Goal: Task Accomplishment & Management: Use online tool/utility

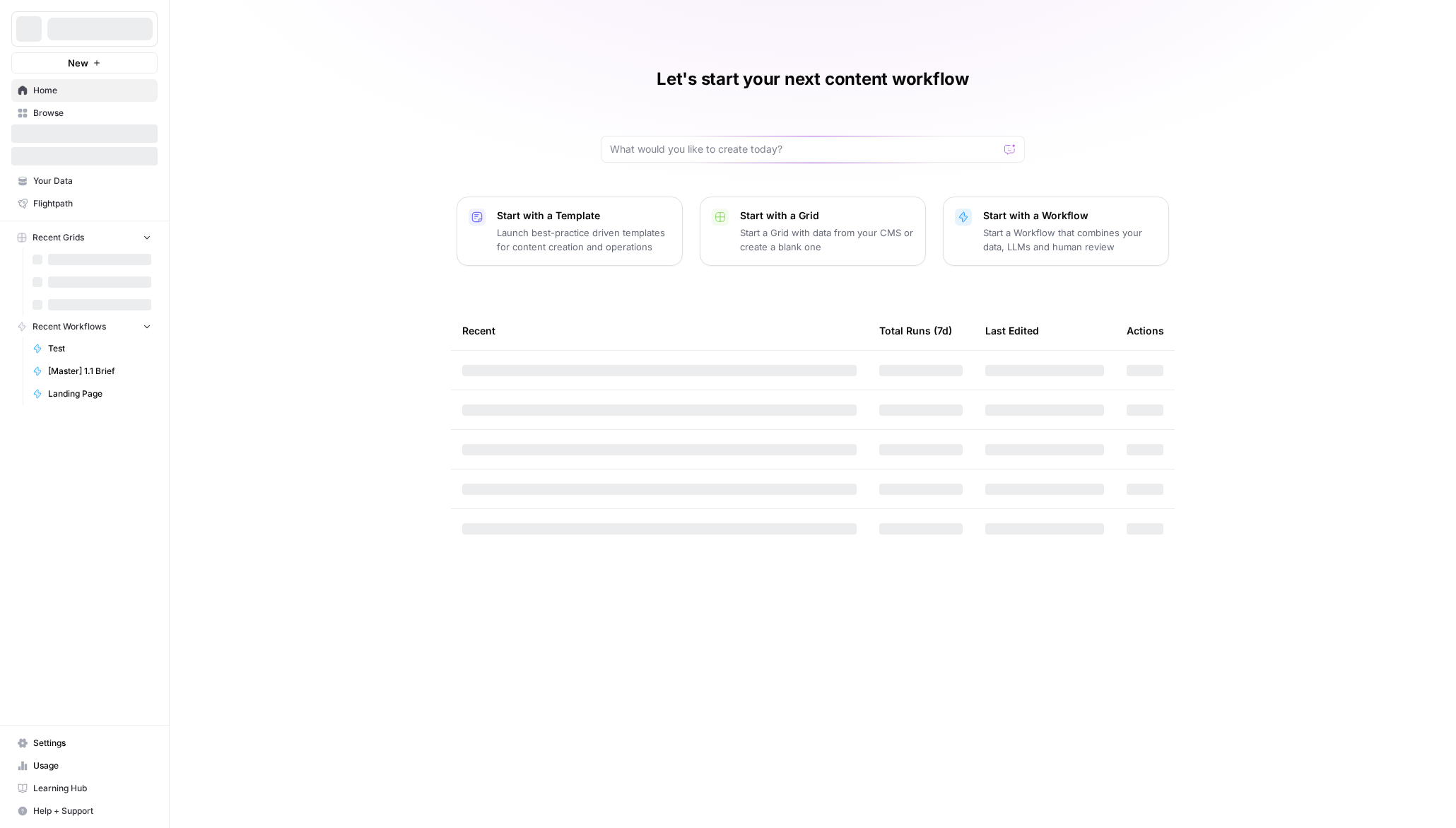
click at [150, 34] on div at bounding box center [100, 29] width 105 height 23
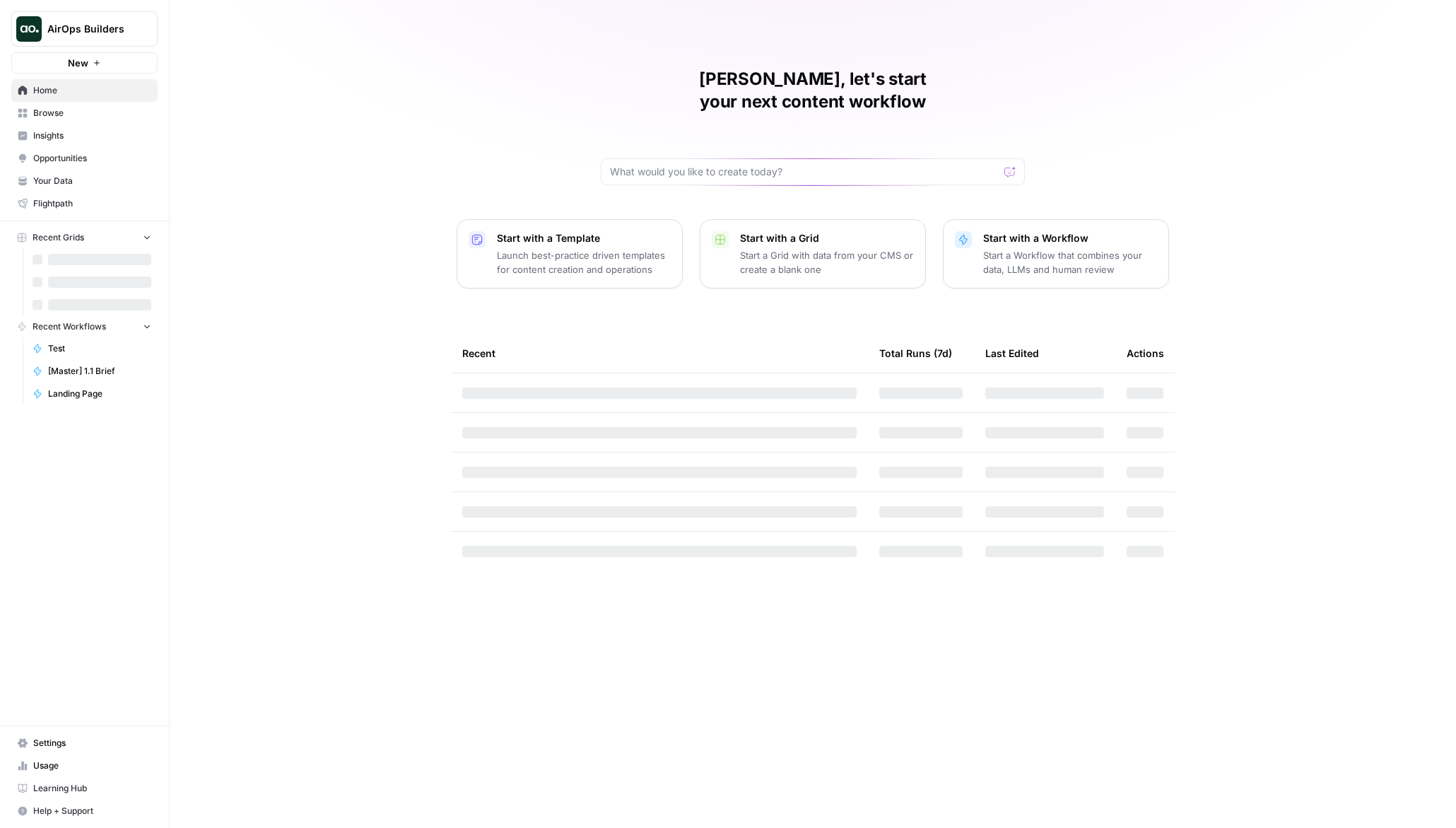
click at [148, 30] on icon "Workspace: AirOps Builders" at bounding box center [146, 29] width 14 height 14
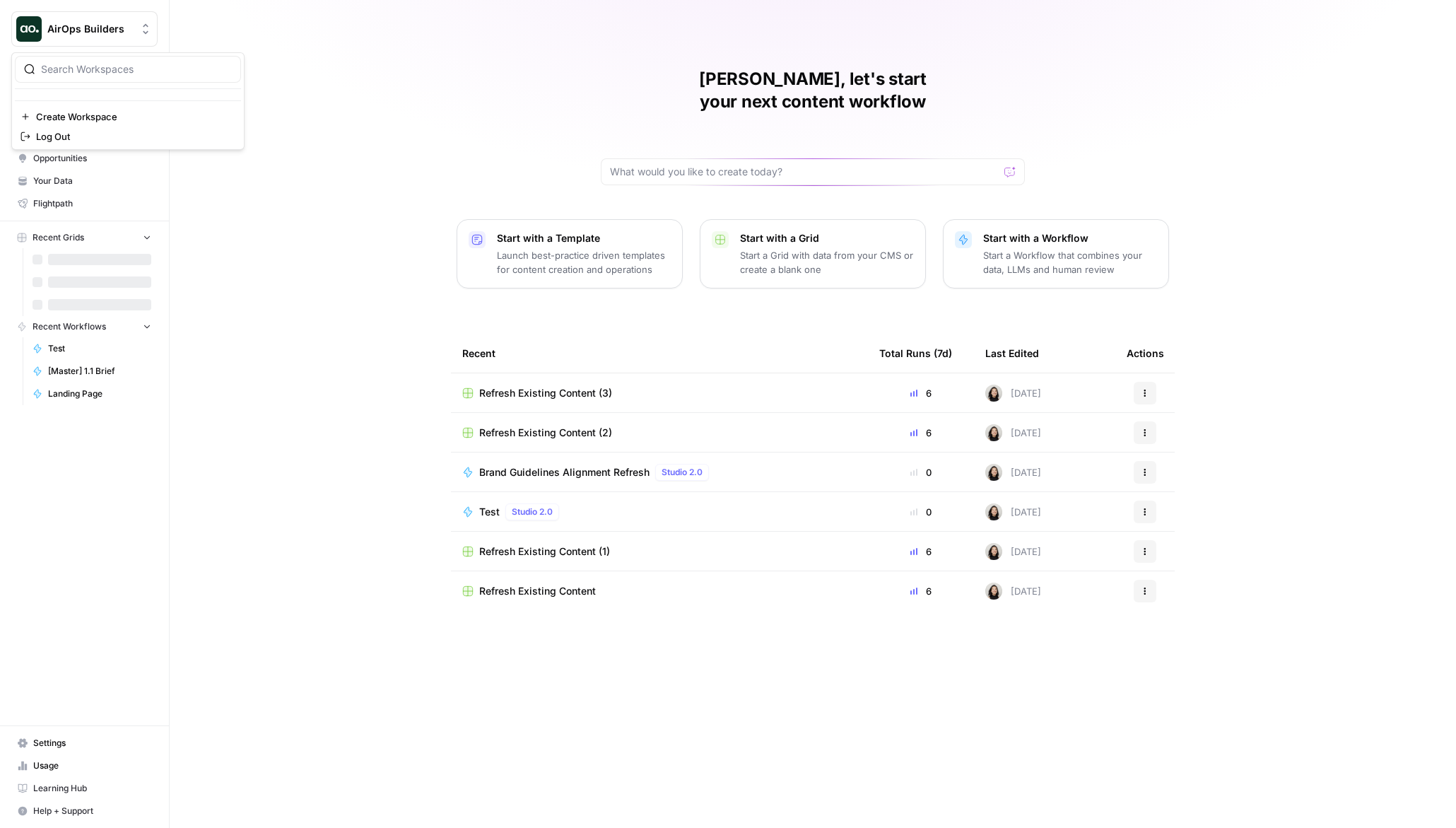
click at [138, 65] on input "search" at bounding box center [136, 70] width 191 height 14
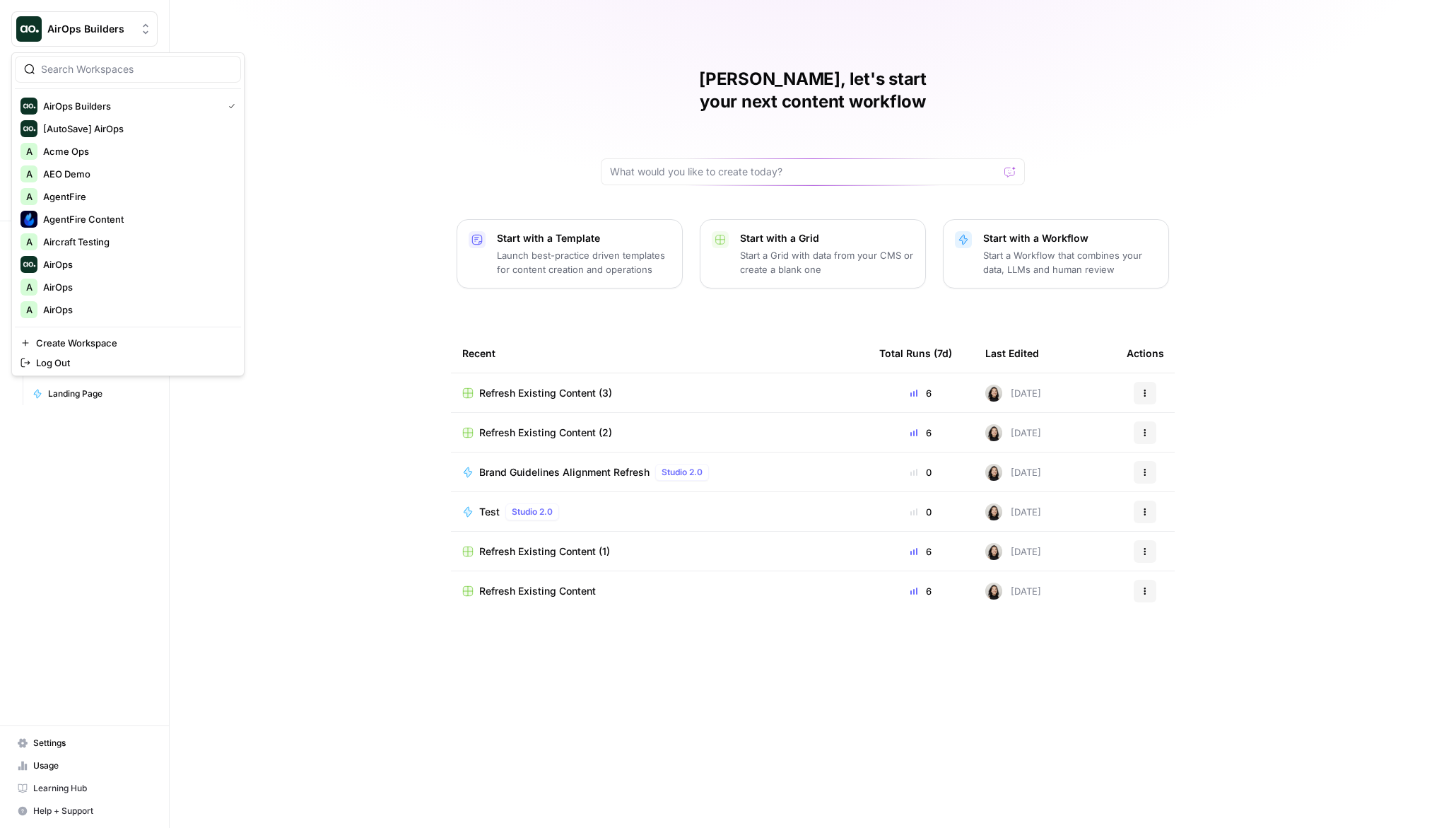
type input "g"
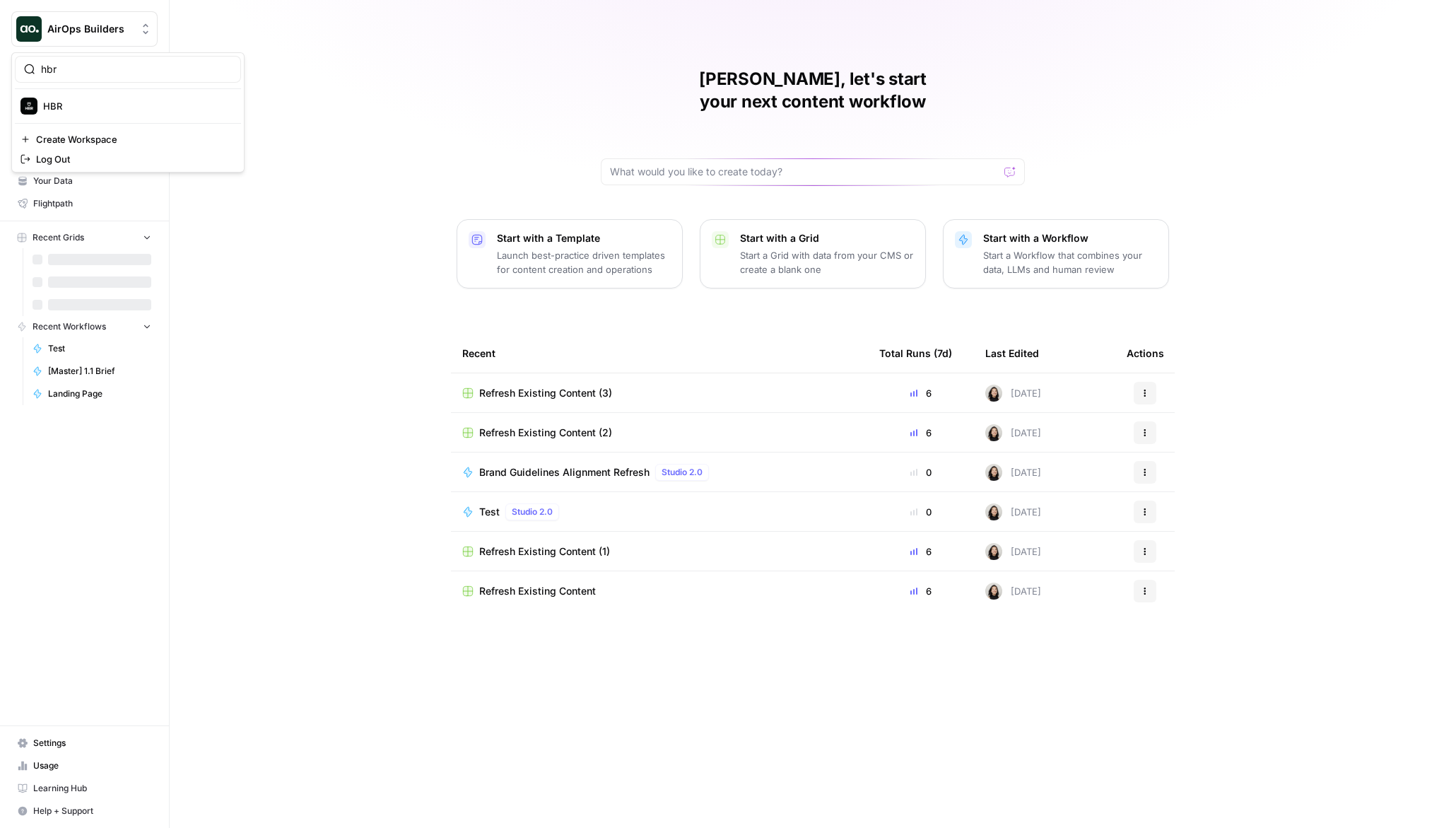
type input "hbr"
click at [113, 103] on span "HBR" at bounding box center [136, 106] width 186 height 14
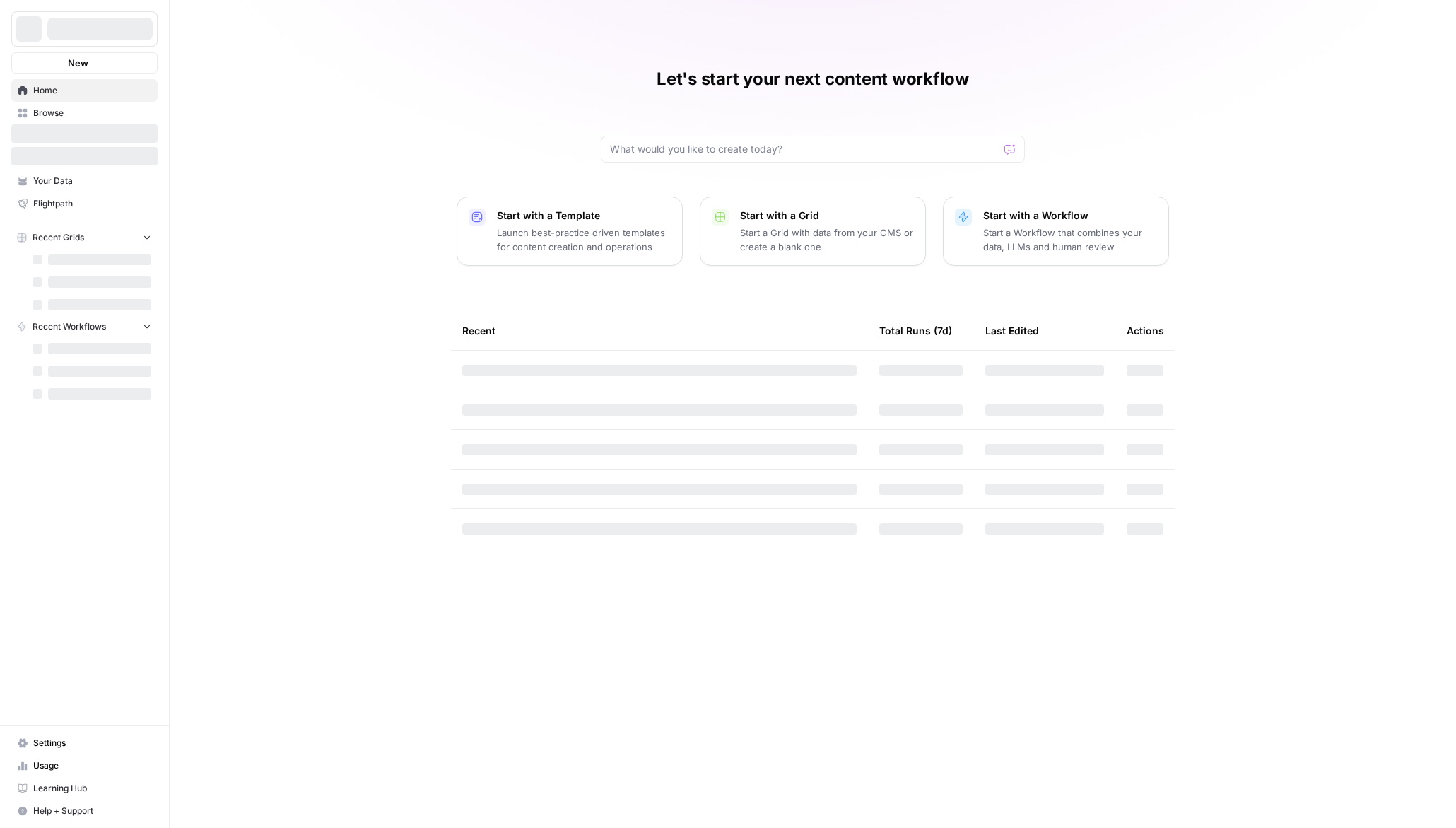
click at [146, 34] on div at bounding box center [100, 29] width 105 height 23
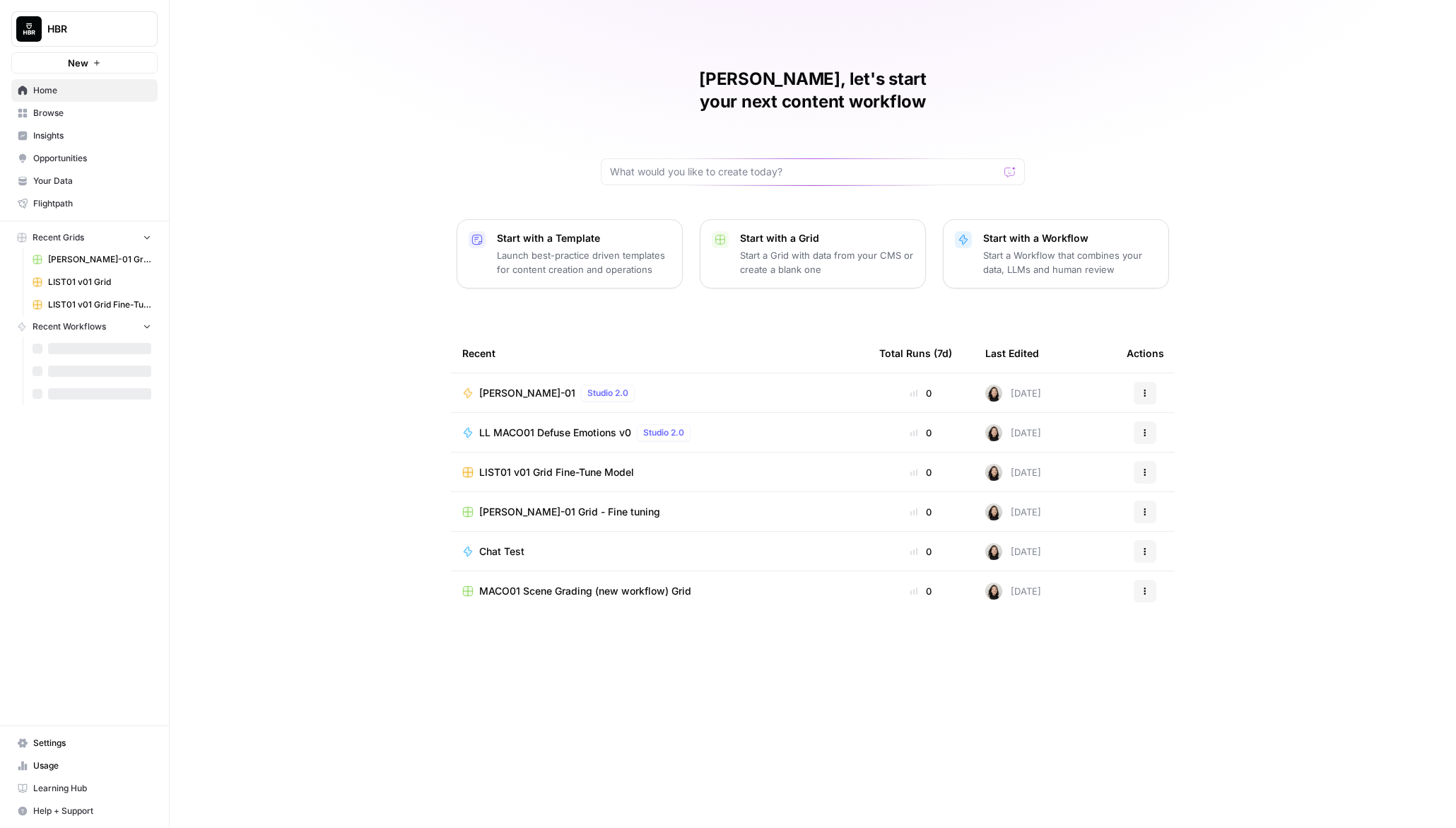
click at [66, 114] on span "Browse" at bounding box center [92, 113] width 118 height 13
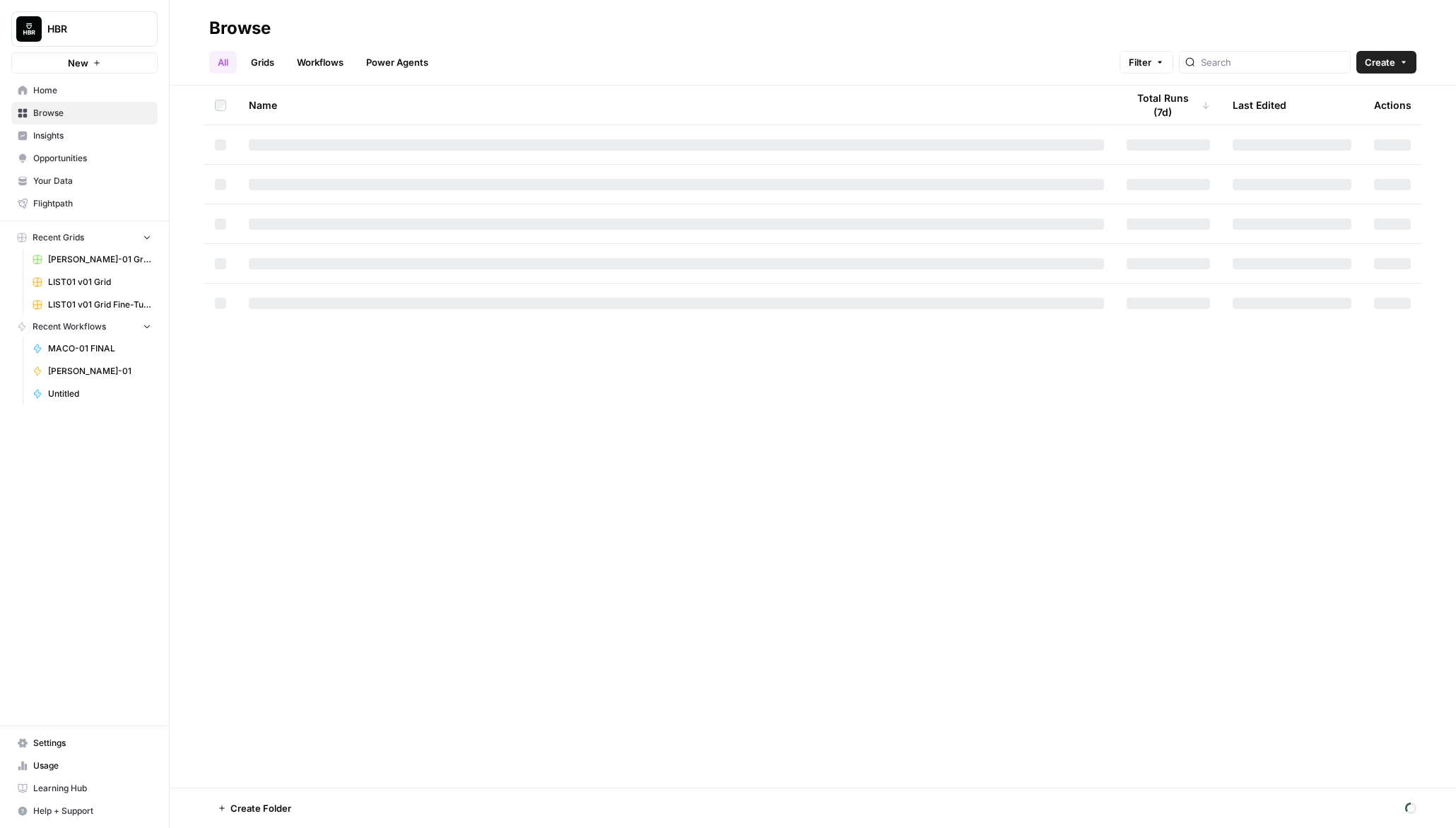
click at [333, 63] on link "Workflows" at bounding box center [320, 62] width 64 height 23
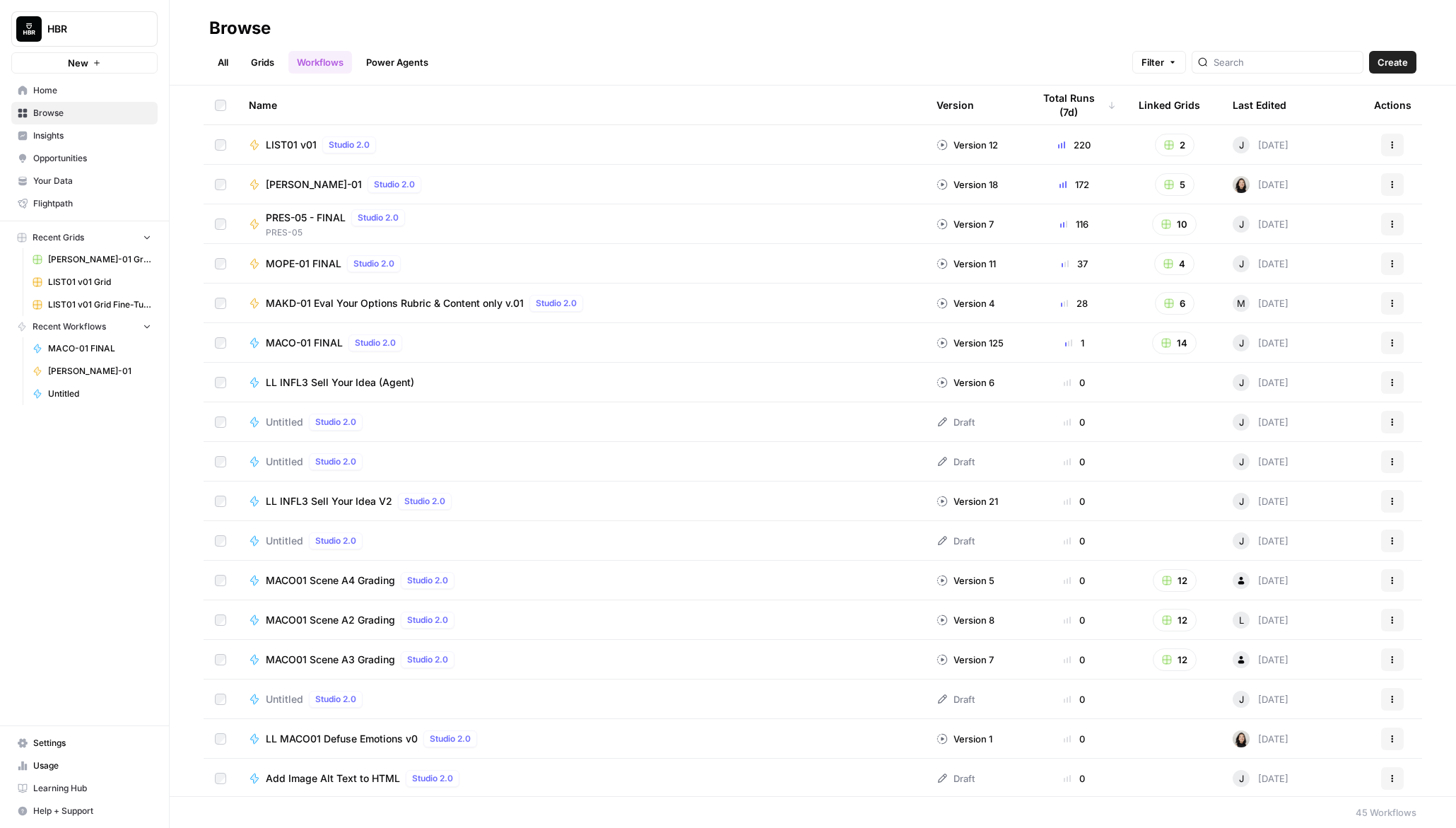
click at [148, 22] on icon "Workspace: HBR" at bounding box center [146, 29] width 14 height 14
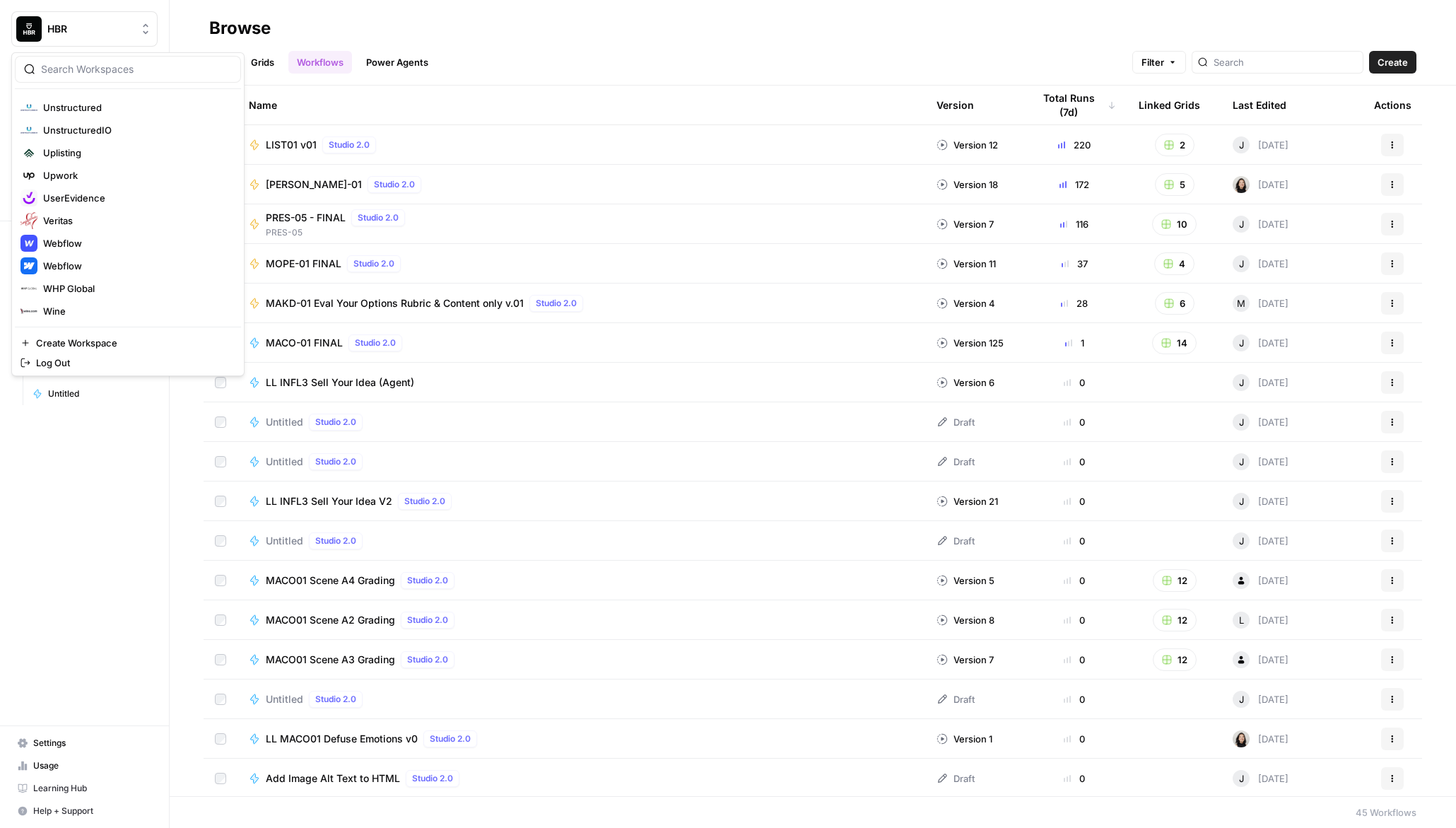
scroll to position [3698, 0]
click at [87, 121] on span "UserEvidence" at bounding box center [136, 118] width 186 height 14
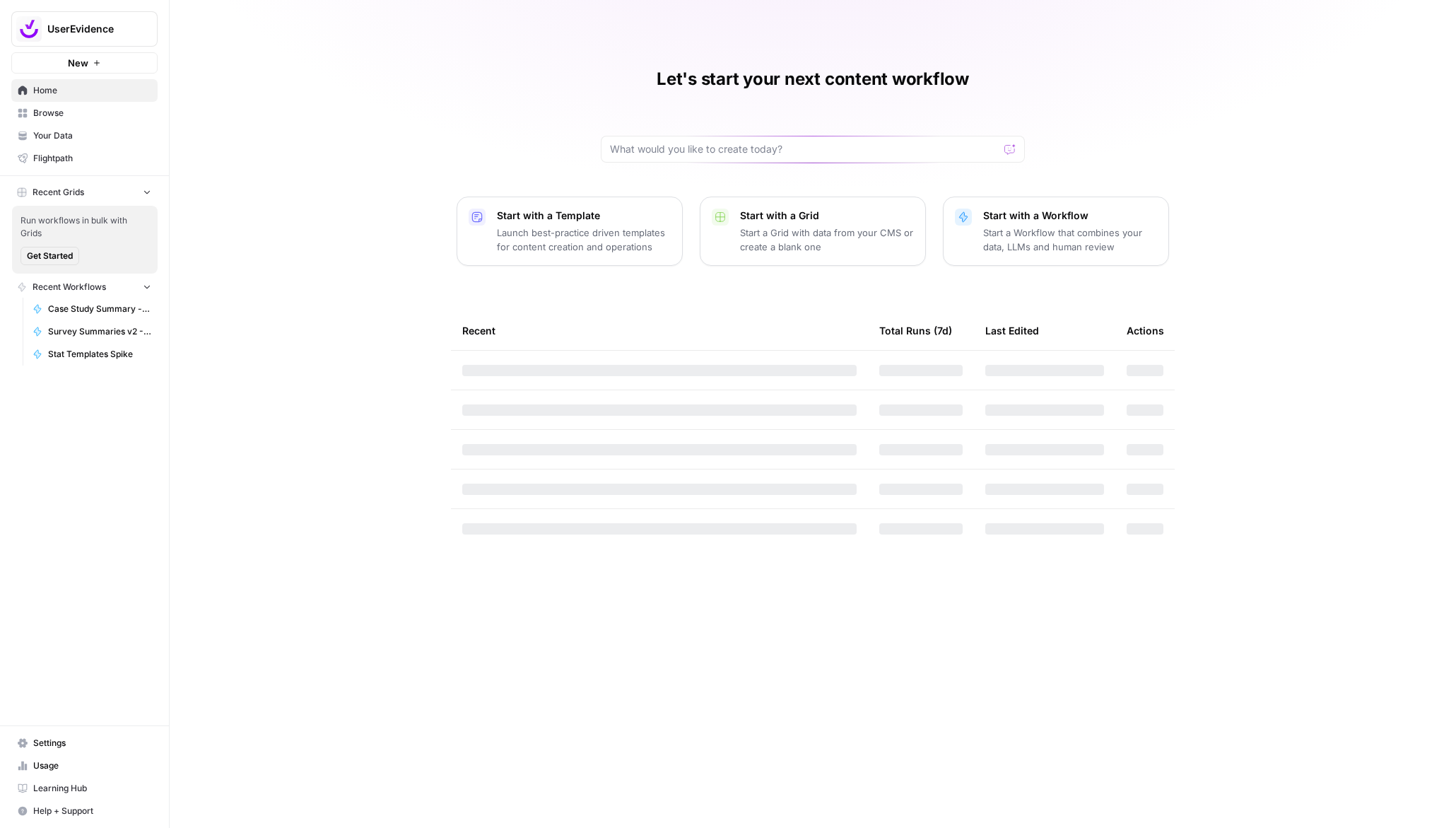
click at [80, 107] on span "Browse" at bounding box center [92, 113] width 118 height 13
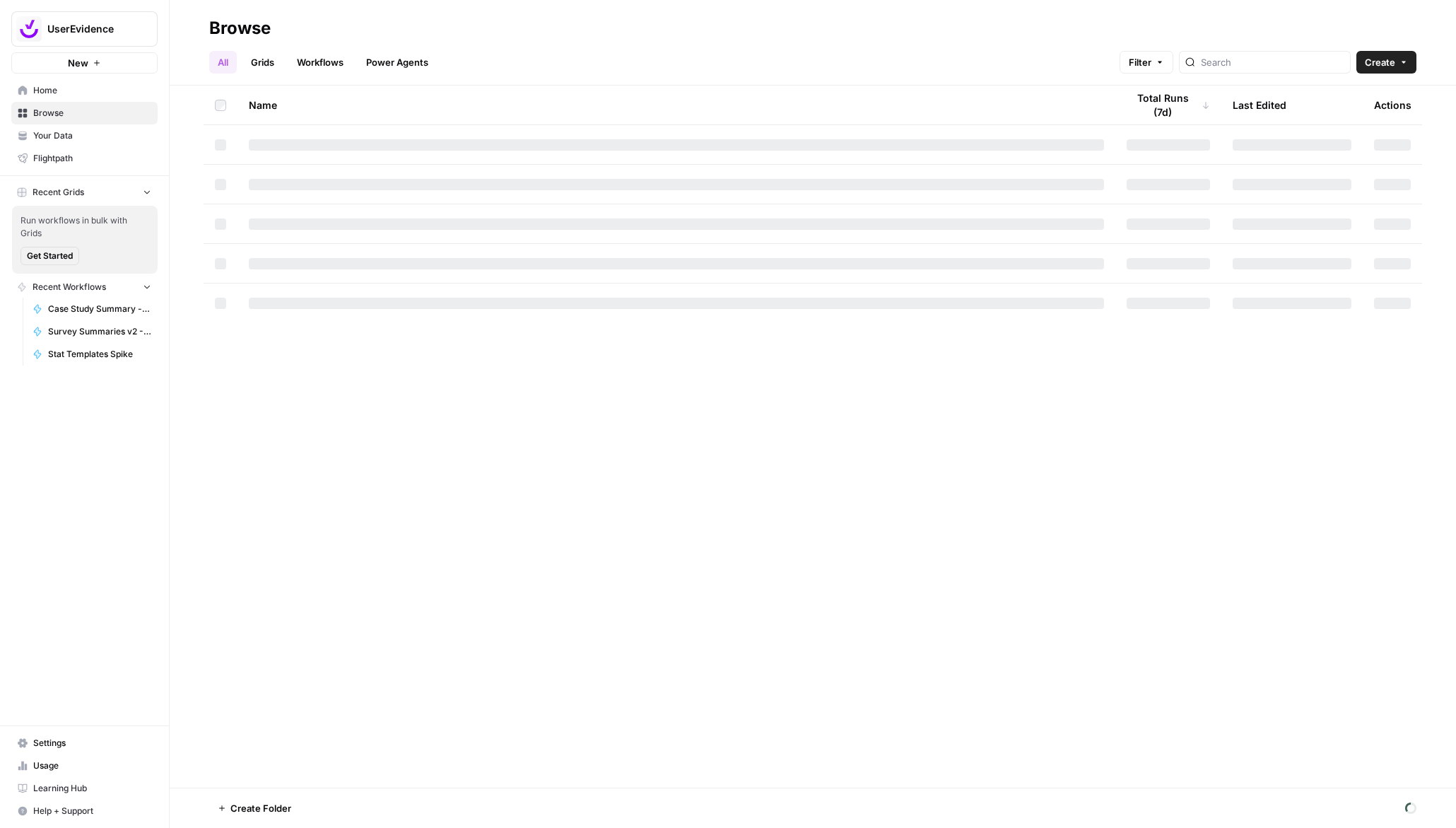
click at [327, 62] on link "Workflows" at bounding box center [320, 62] width 64 height 23
click at [50, 115] on span "Browse" at bounding box center [92, 113] width 118 height 13
click at [49, 90] on span "Home" at bounding box center [92, 90] width 118 height 13
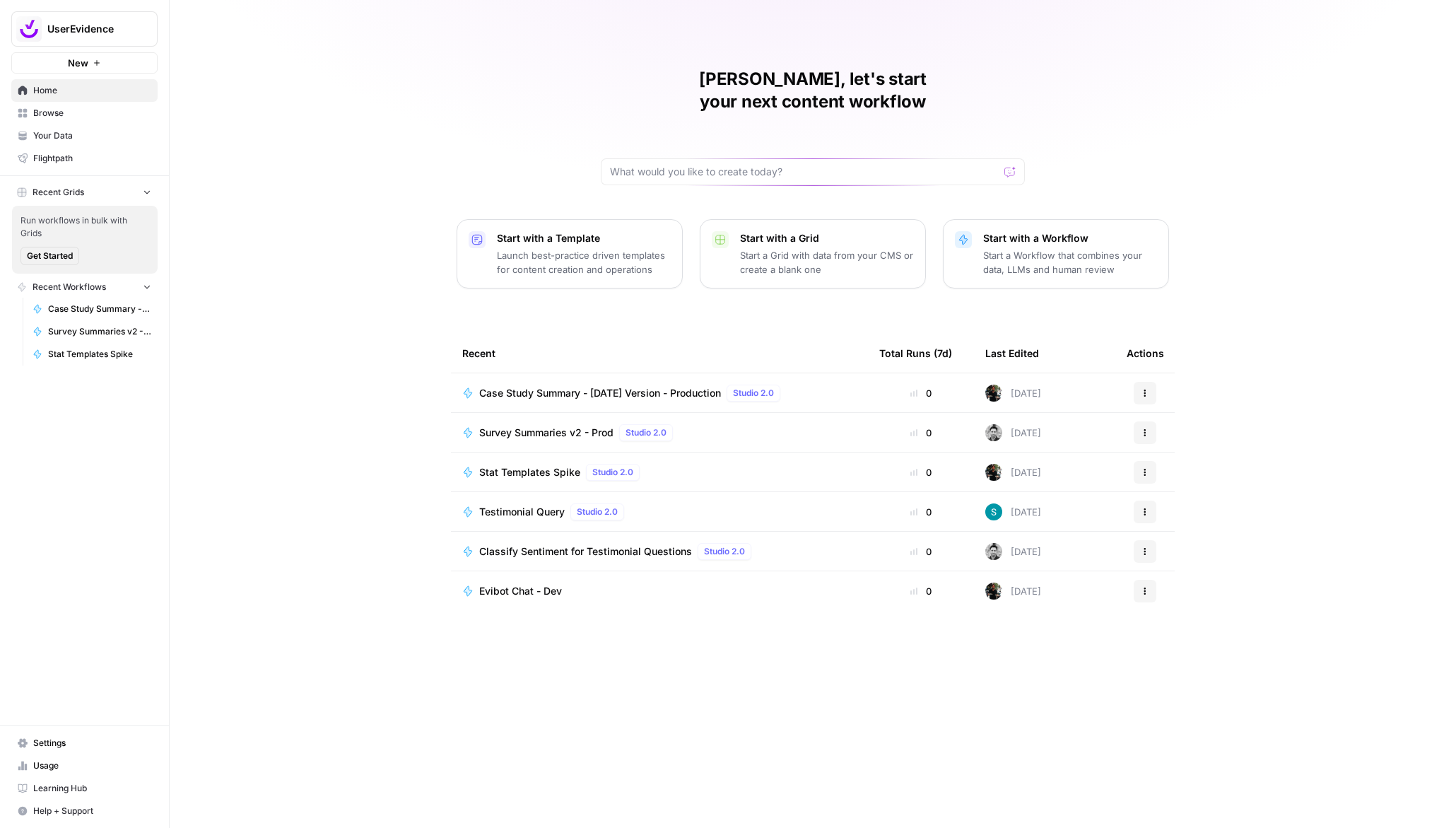
click at [51, 112] on span "Browse" at bounding box center [92, 113] width 118 height 13
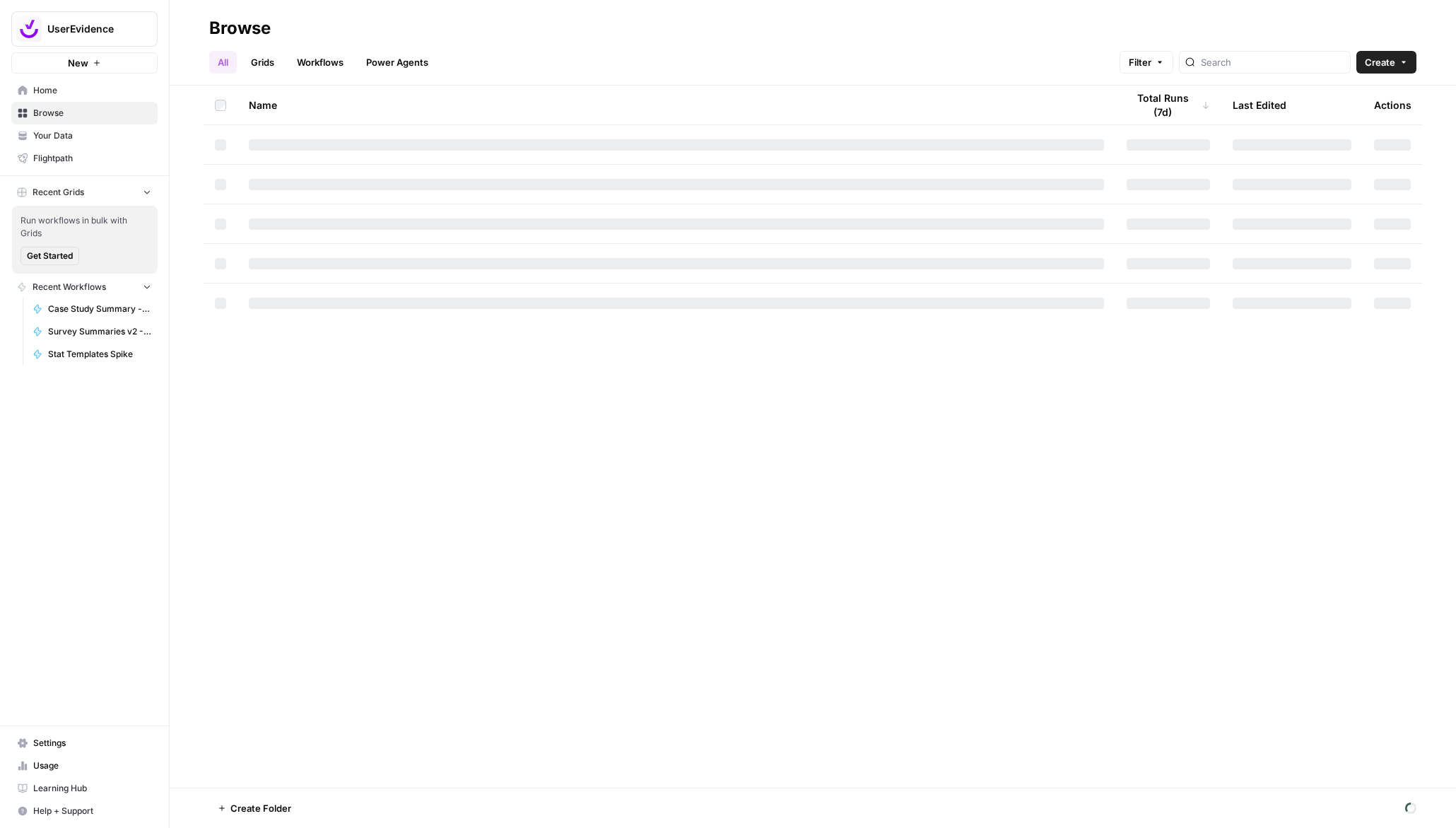
click at [333, 52] on link "Workflows" at bounding box center [320, 62] width 64 height 23
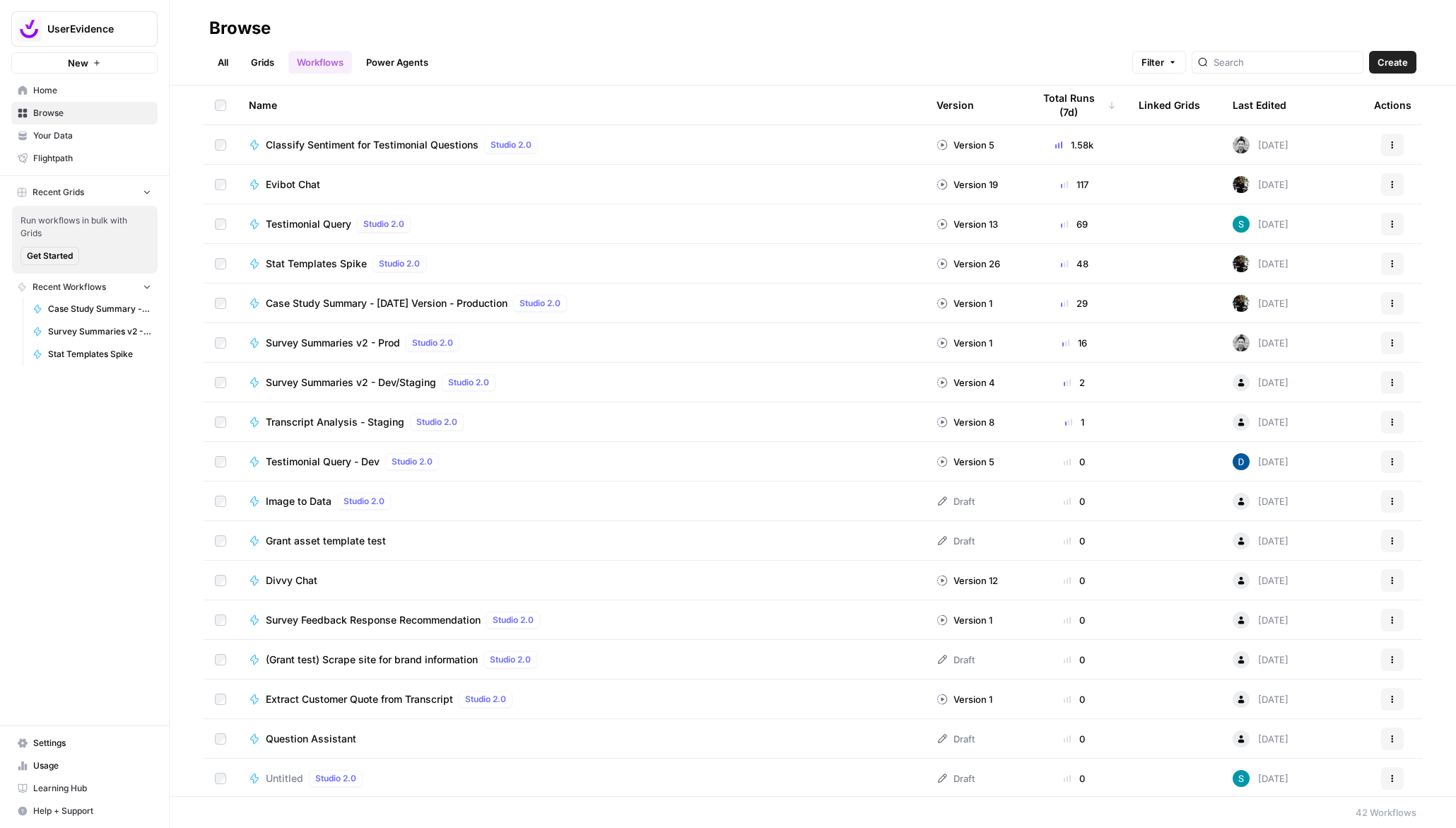
click at [143, 31] on icon "Workspace: UserEvidence" at bounding box center [146, 29] width 6 height 11
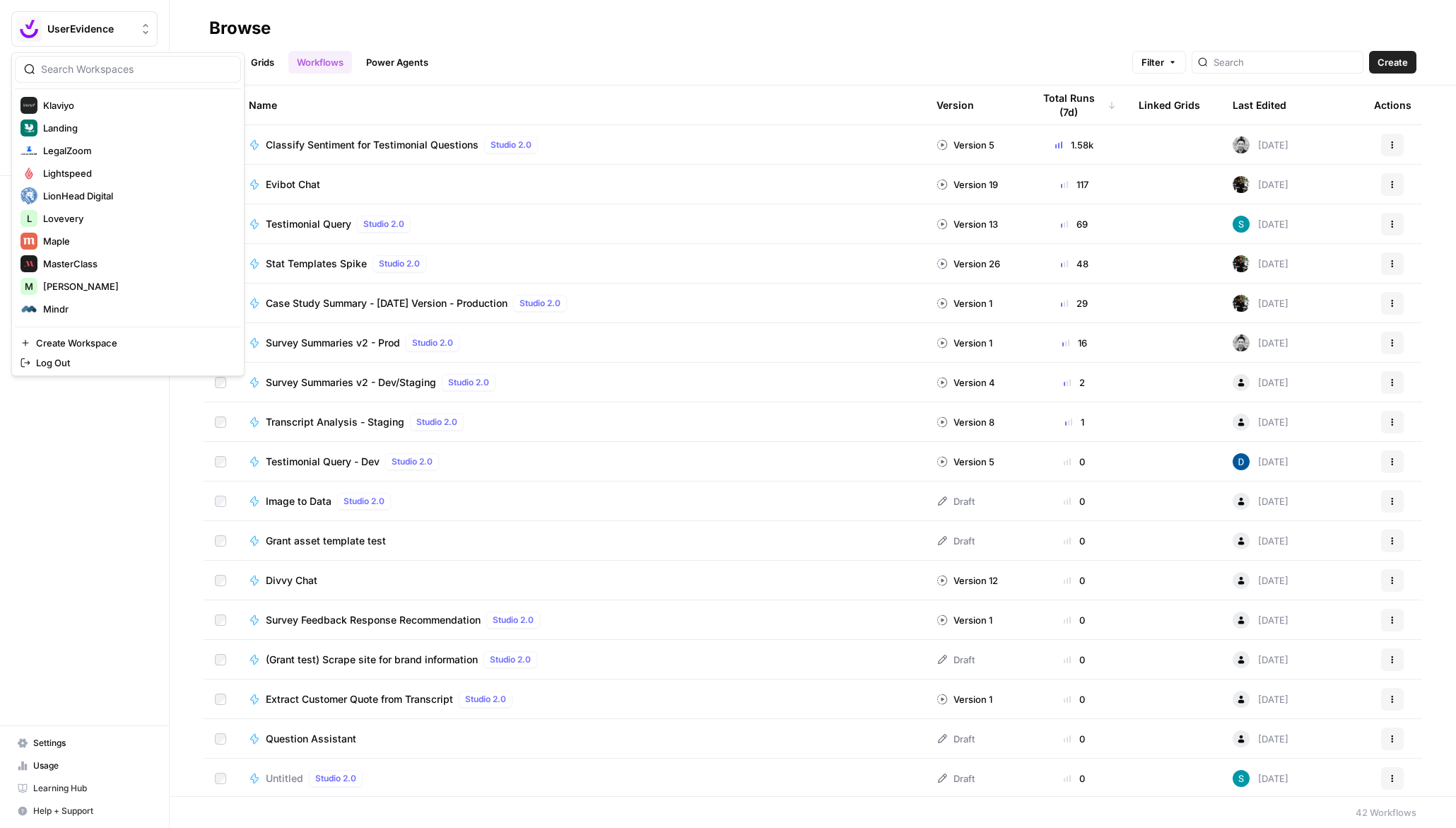
scroll to position [1992, 0]
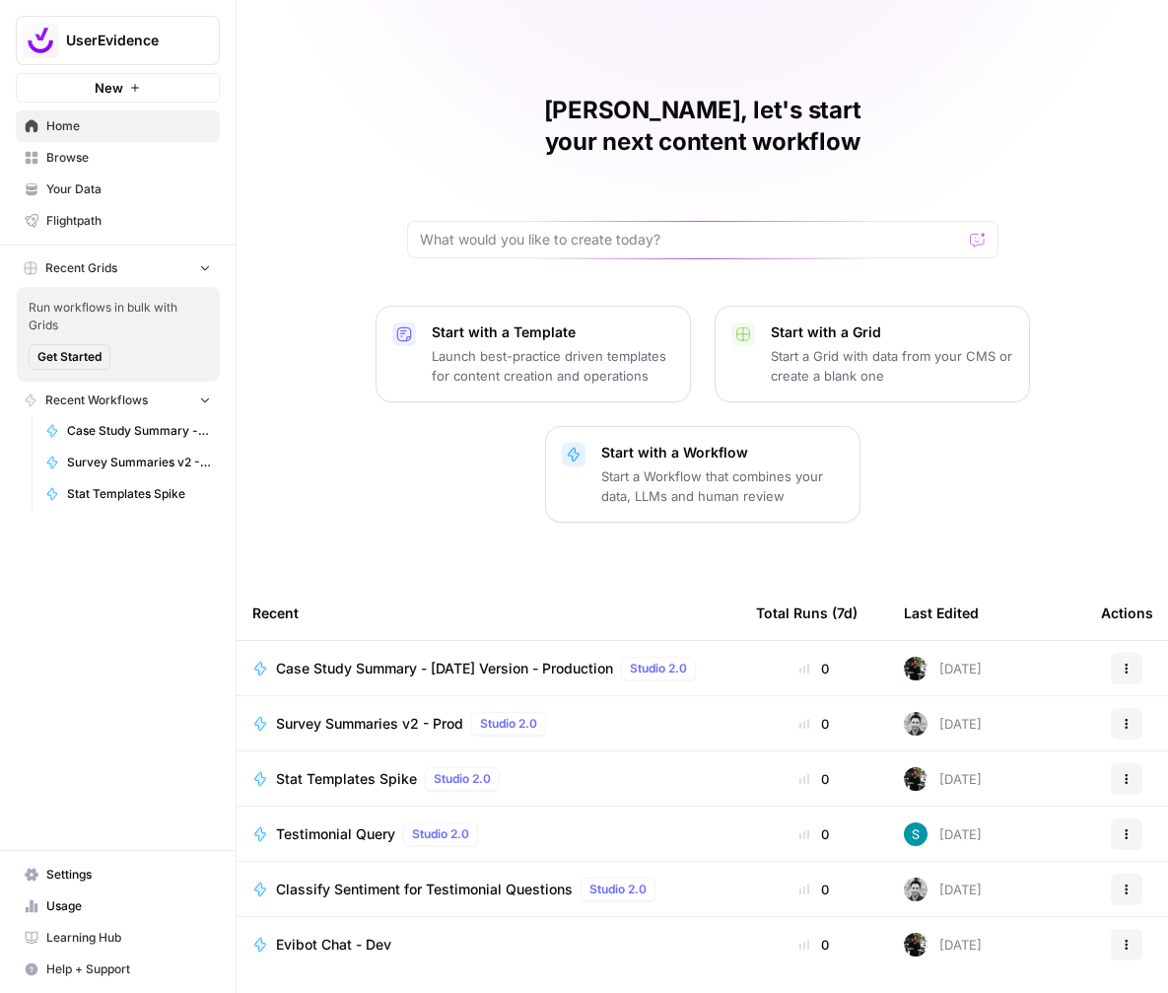
drag, startPoint x: 203, startPoint y: 45, endPoint x: 193, endPoint y: 66, distance: 22.9
click at [203, 45] on icon "Workspace: UserEvidence" at bounding box center [203, 41] width 8 height 15
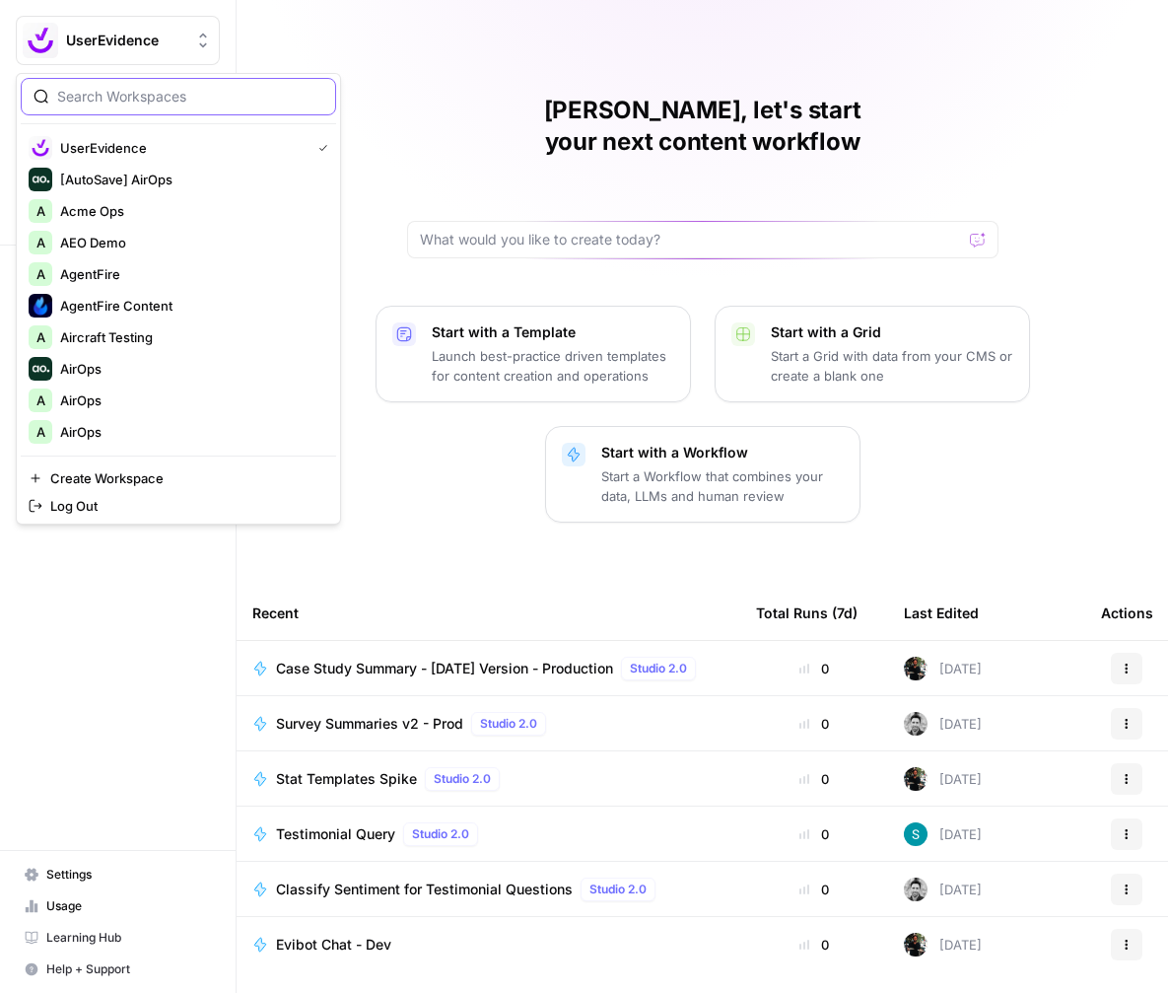
click at [87, 103] on input "search" at bounding box center [190, 97] width 266 height 20
type input "builder"
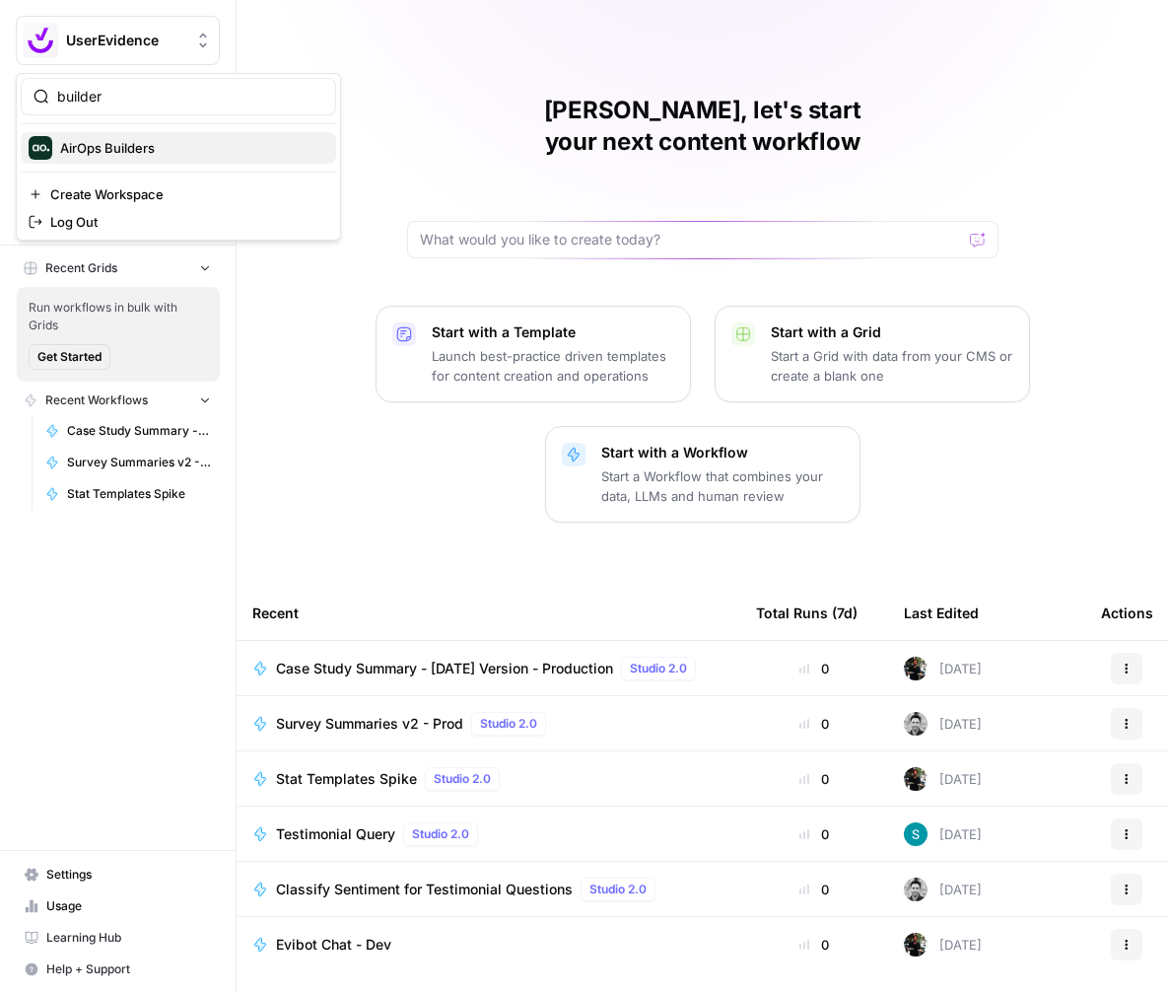
click at [95, 149] on span "AirOps Builders" at bounding box center [190, 148] width 260 height 20
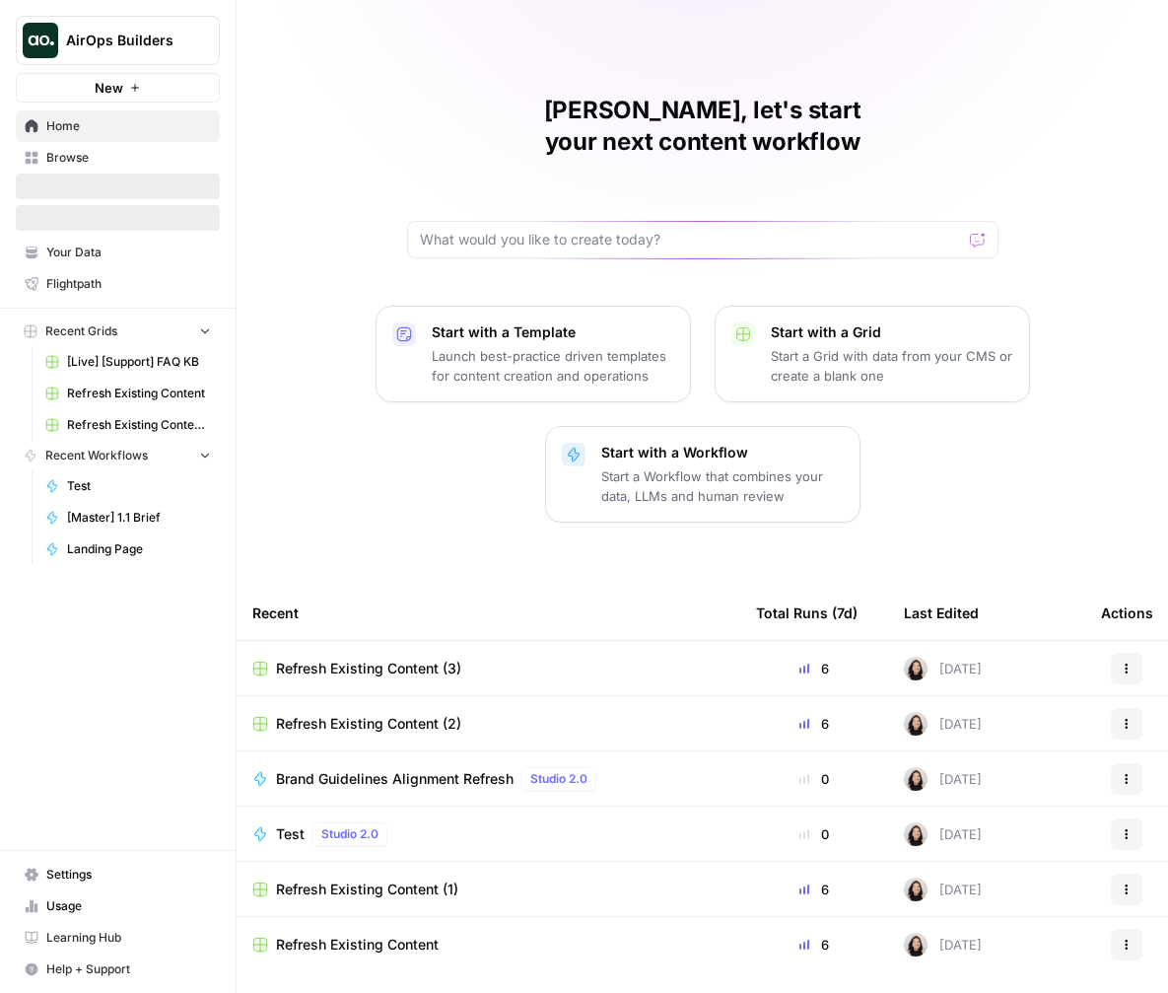
click at [309, 822] on div "Test Studio 2.0" at bounding box center [335, 834] width 119 height 24
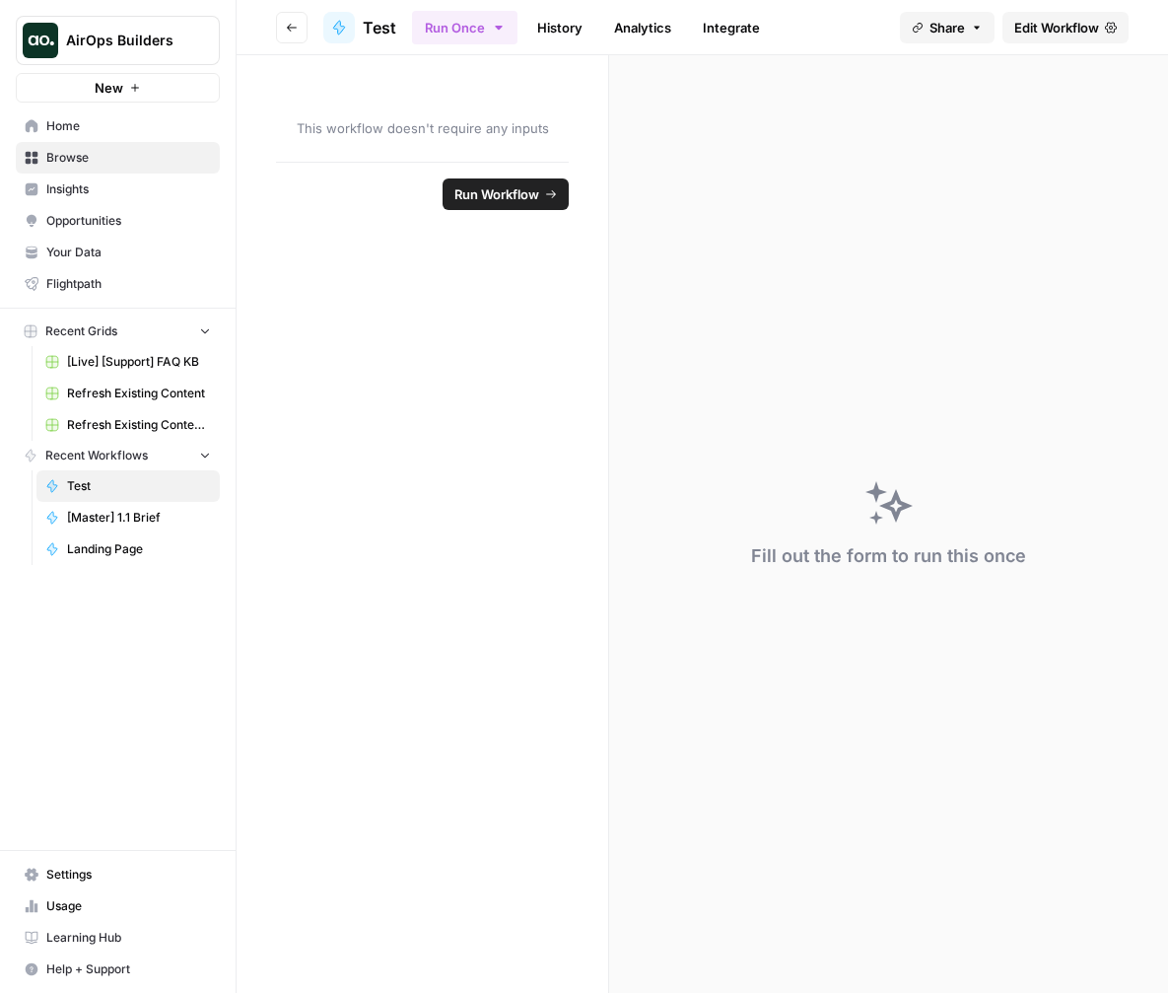
click at [1093, 8] on header "Go back Test Run Once History Analytics Integrate Share Edit Workflow" at bounding box center [703, 27] width 932 height 55
click at [1093, 32] on span "Edit Workflow" at bounding box center [1057, 28] width 85 height 20
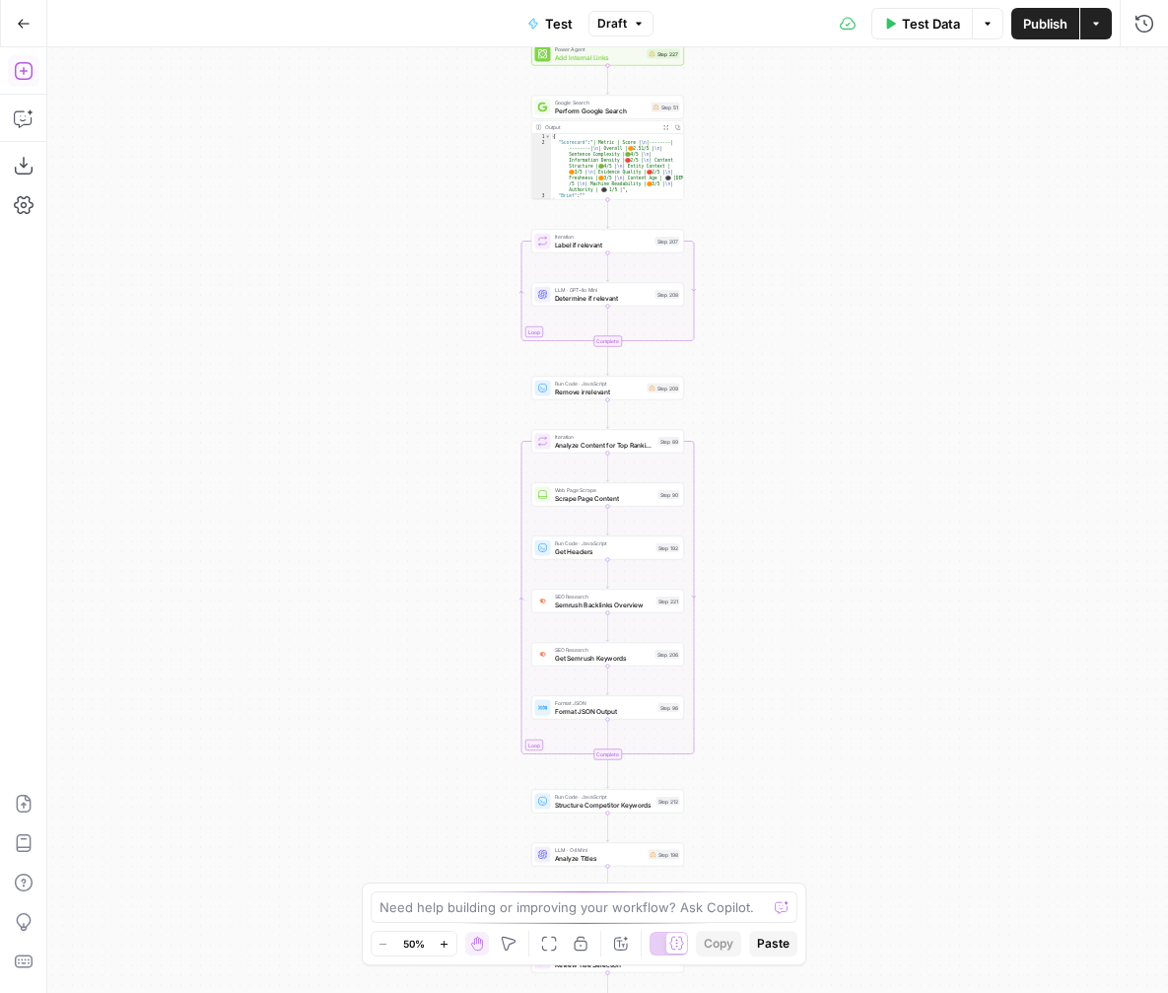
click at [26, 80] on icon "button" at bounding box center [24, 71] width 20 height 20
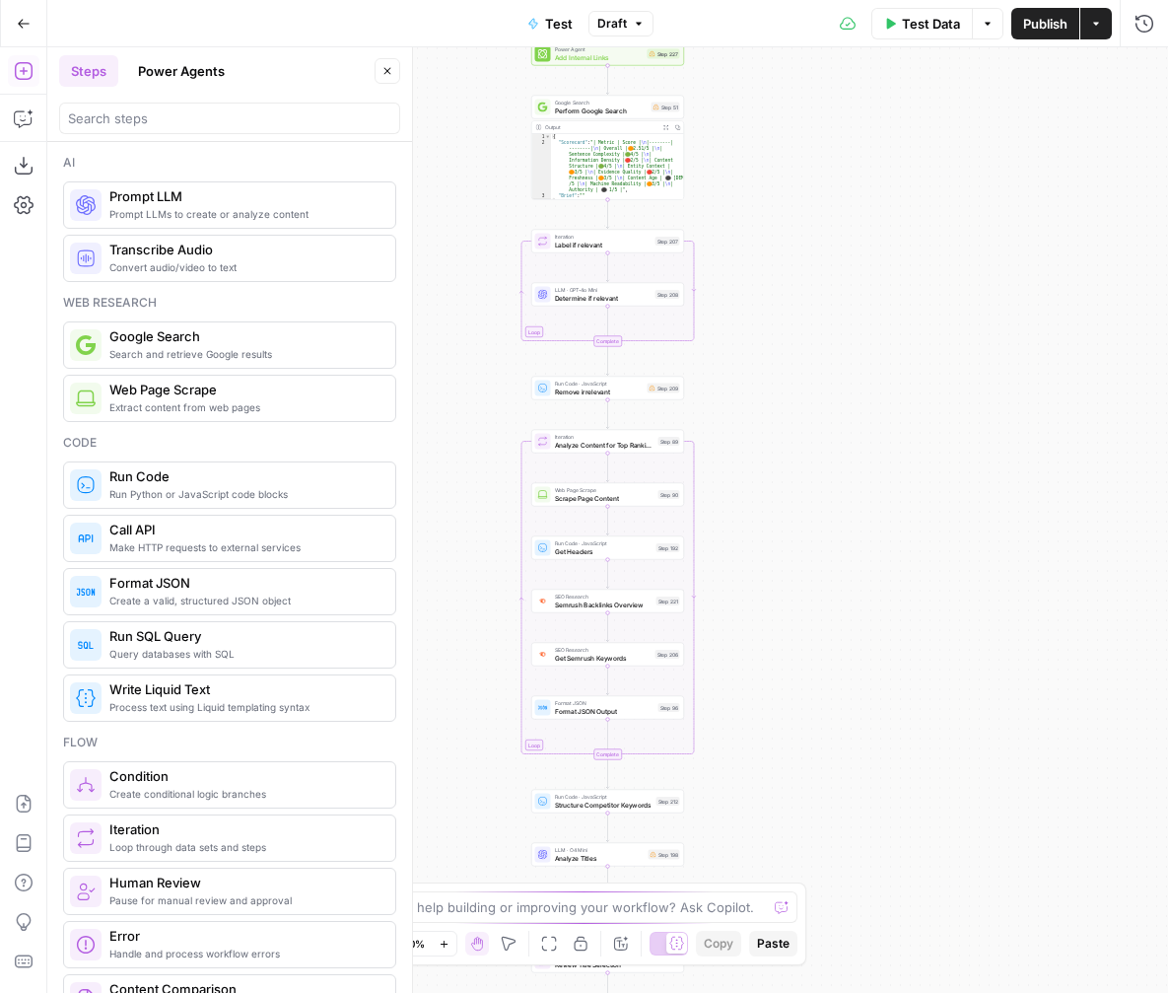
click at [207, 70] on button "Power Agents" at bounding box center [181, 71] width 110 height 32
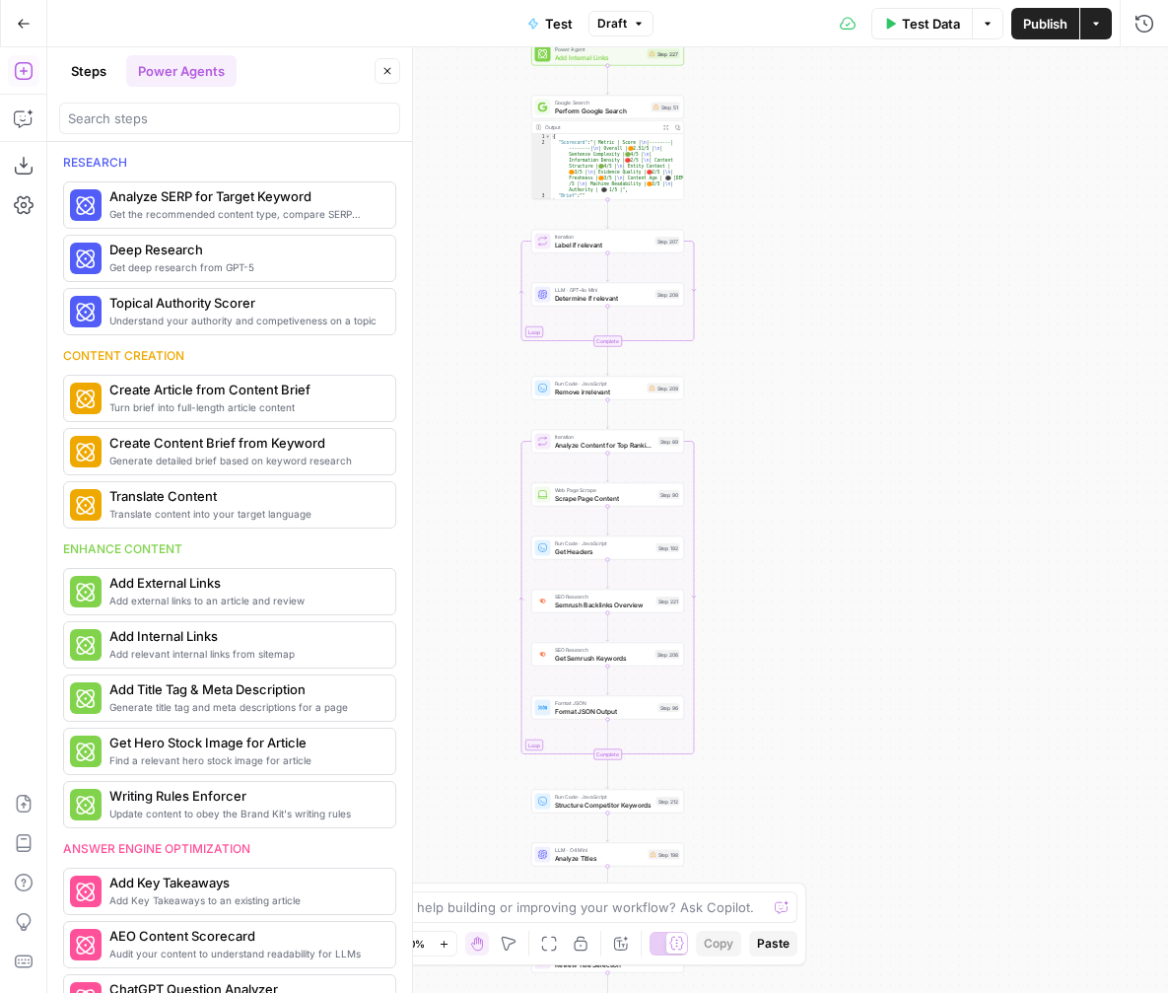
click at [84, 65] on button "Steps" at bounding box center [88, 71] width 59 height 32
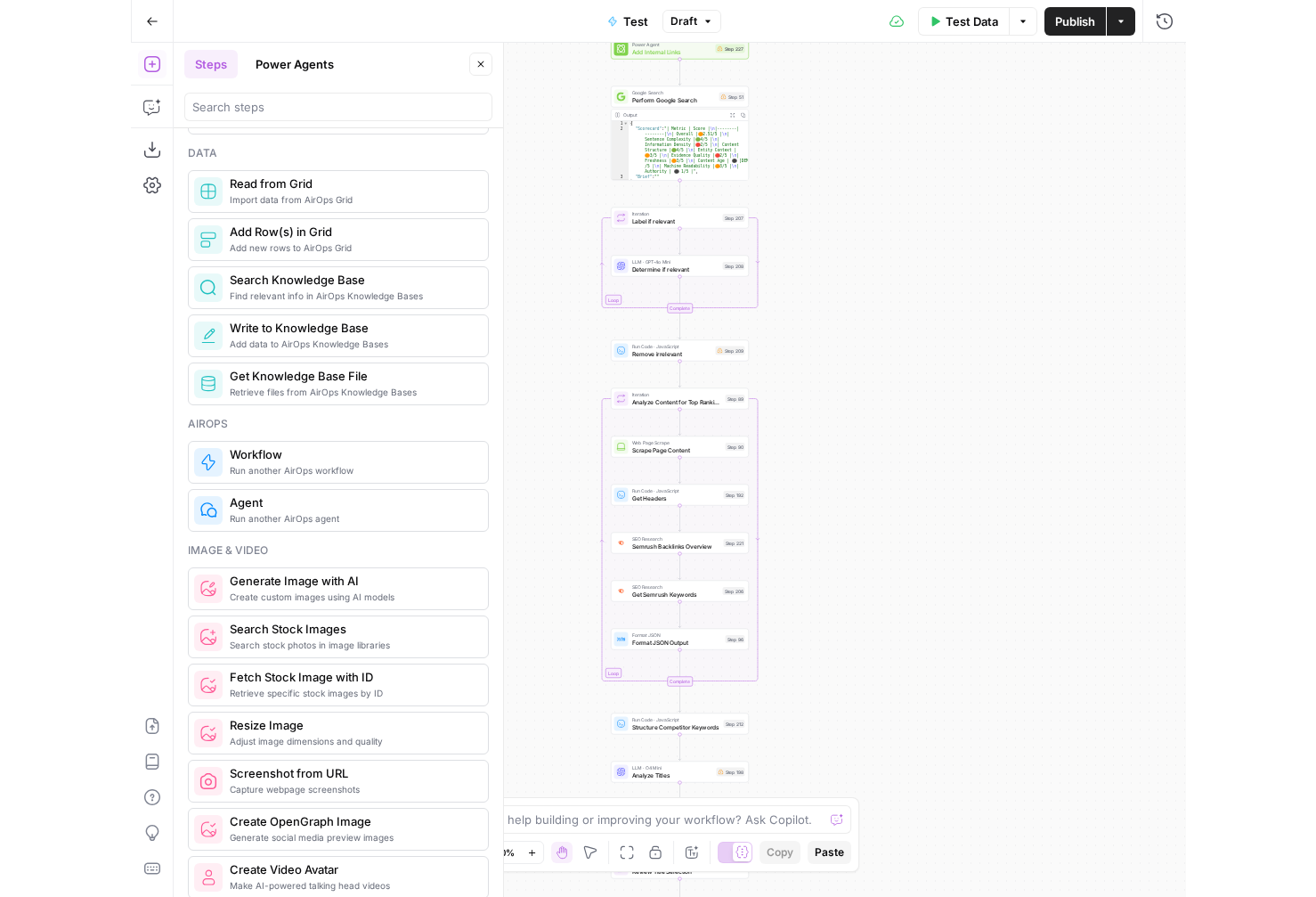
scroll to position [926, 0]
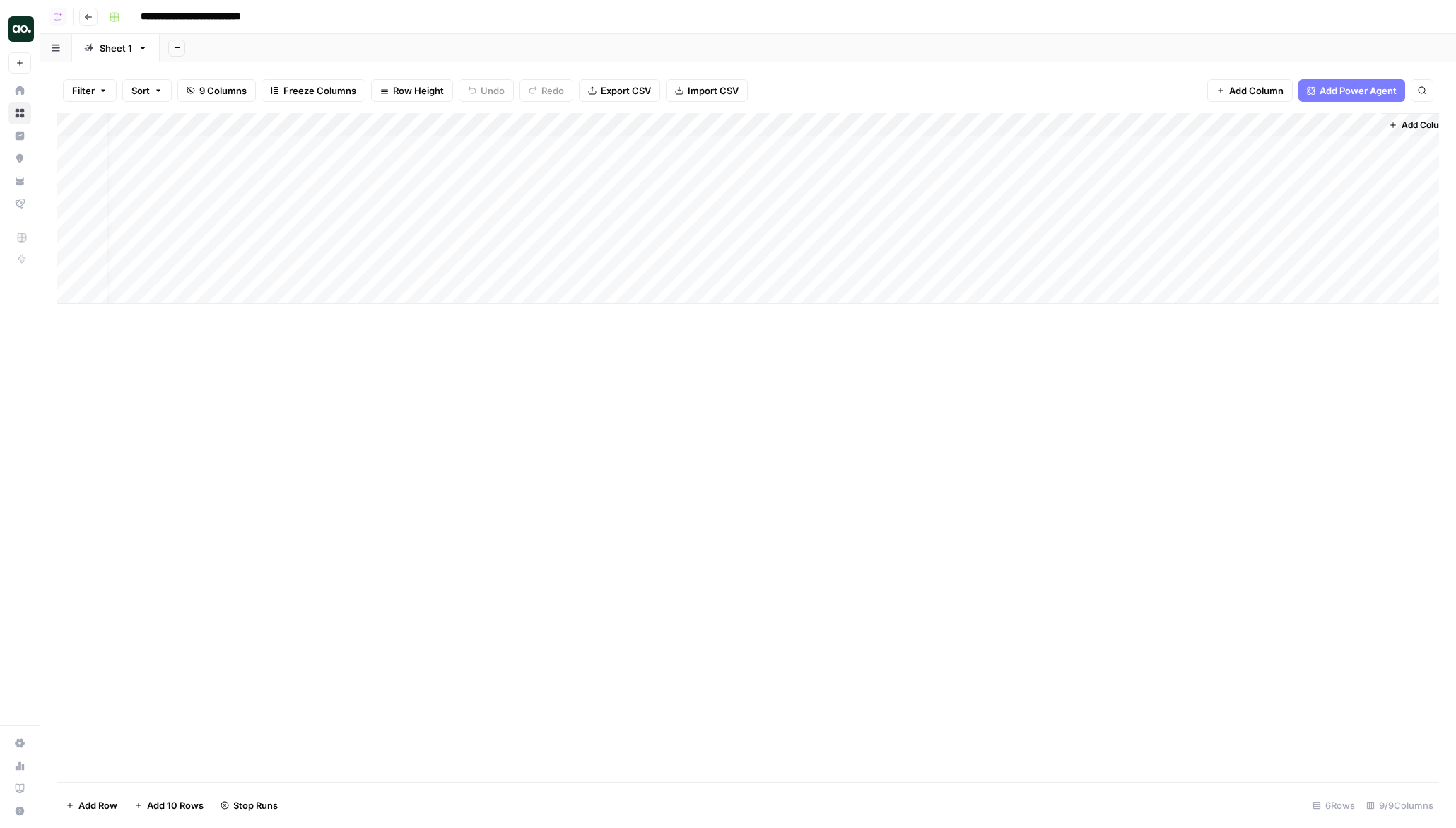
scroll to position [0, 21]
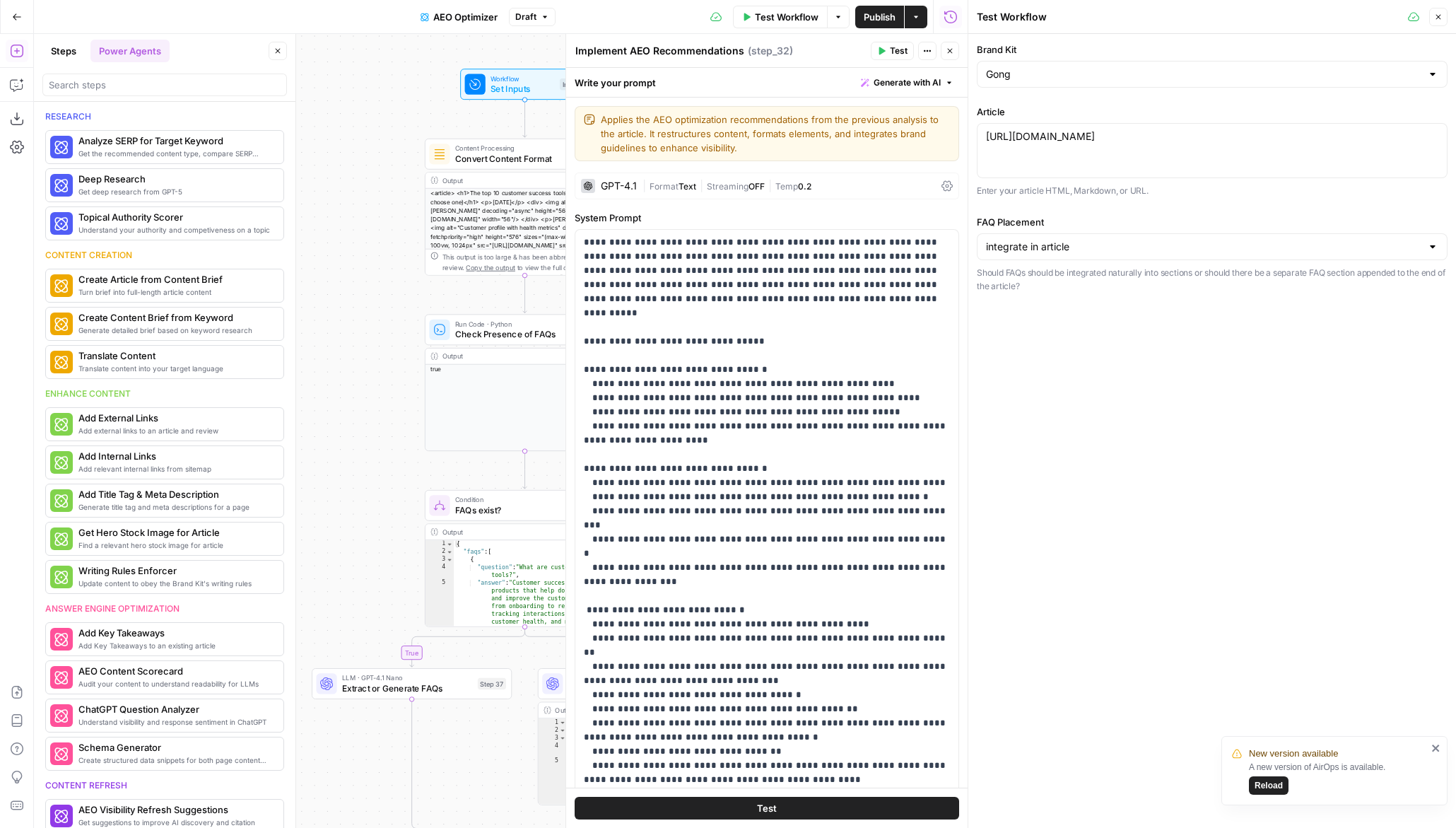
scroll to position [482, 0]
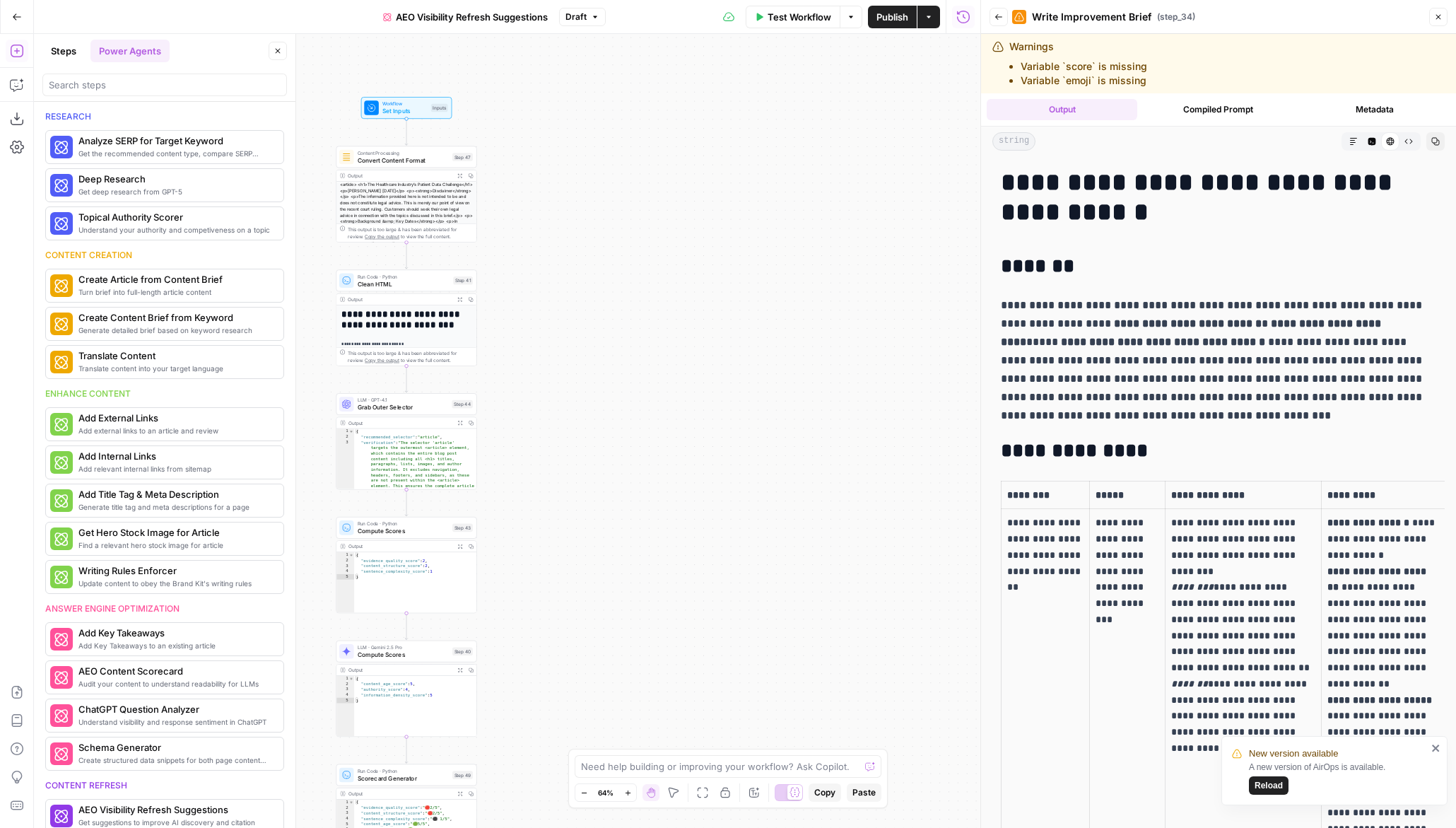
scroll to position [4575, 0]
